Goal: Transaction & Acquisition: Subscribe to service/newsletter

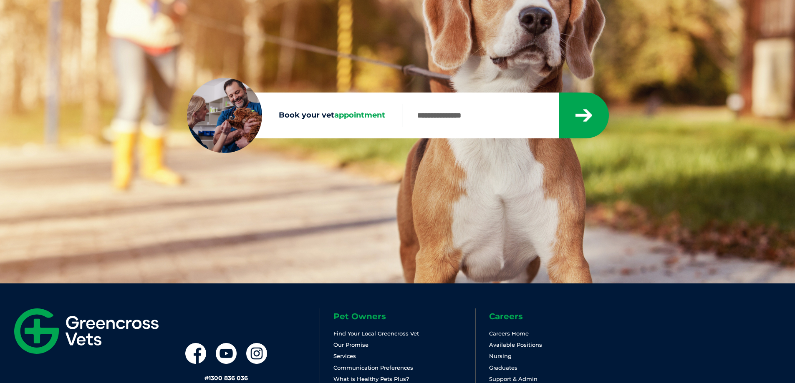
scroll to position [21, 0]
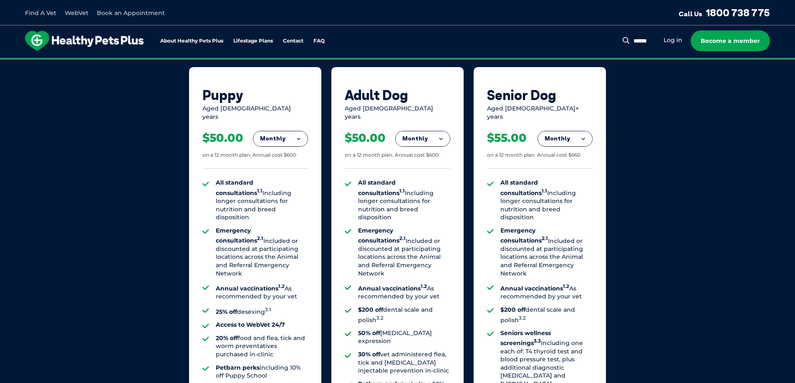
scroll to position [584, 0]
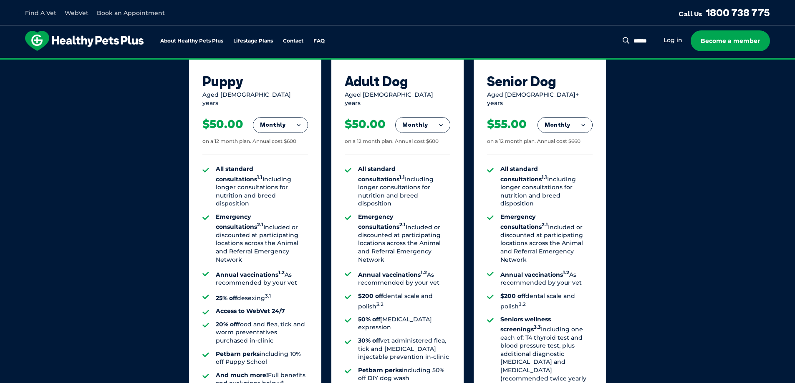
click at [291, 121] on button "Monthly" at bounding box center [280, 125] width 54 height 15
click at [288, 138] on li "Fortnightly" at bounding box center [280, 143] width 54 height 20
click at [289, 120] on button "Fortnightly" at bounding box center [278, 125] width 59 height 15
click at [282, 153] on li "Monthly" at bounding box center [278, 163] width 59 height 20
click at [284, 121] on button "Monthly" at bounding box center [280, 125] width 54 height 15
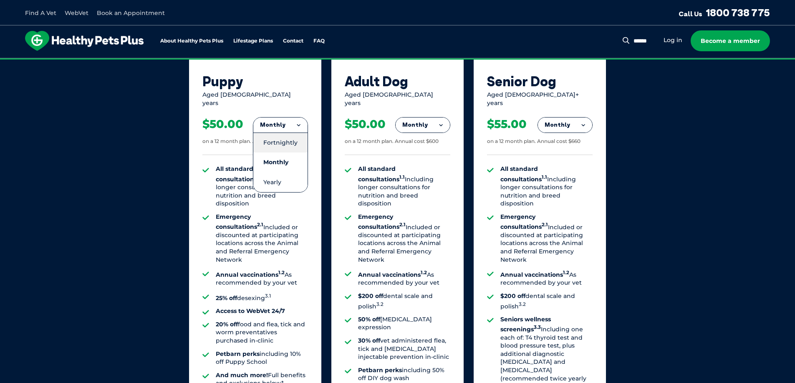
click at [286, 145] on li "Fortnightly" at bounding box center [280, 143] width 54 height 20
click at [288, 118] on button "Fortnightly" at bounding box center [278, 125] width 59 height 15
click at [257, 96] on div "Aged [DEMOGRAPHIC_DATA] years" at bounding box center [255, 99] width 106 height 16
